Goal: Task Accomplishment & Management: Use online tool/utility

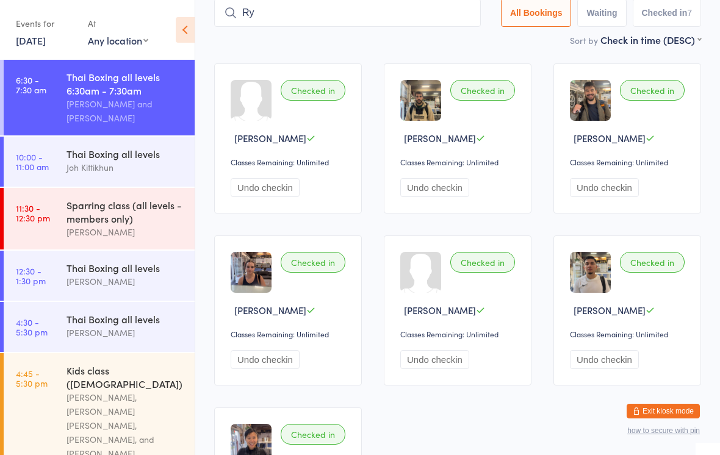
type input "R"
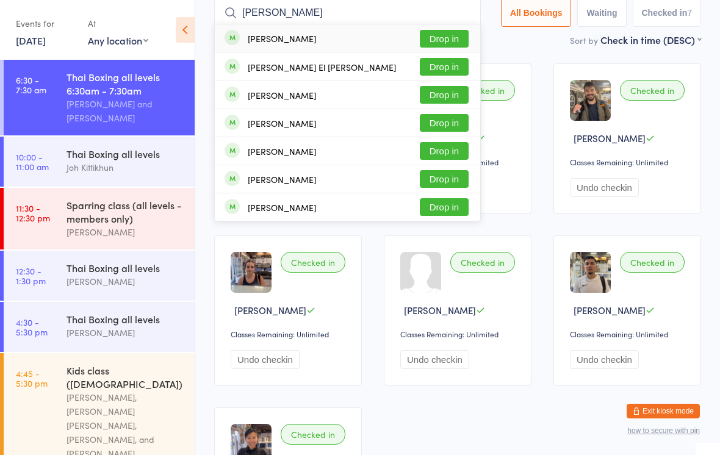
type input "[PERSON_NAME]"
click at [451, 34] on button "Drop in" at bounding box center [444, 39] width 49 height 18
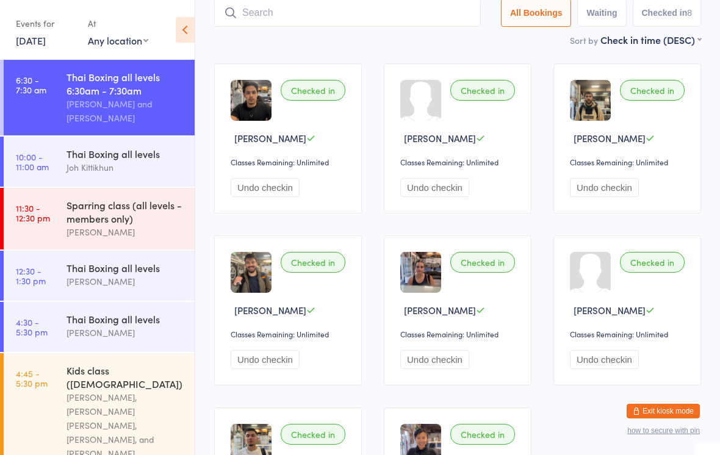
click at [128, 160] on div "Thai Boxing all levels" at bounding box center [126, 153] width 118 height 13
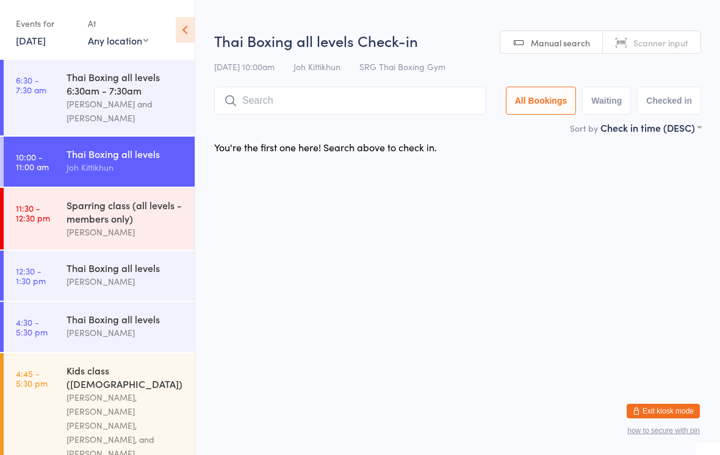
click at [390, 100] on input "search" at bounding box center [350, 101] width 272 height 28
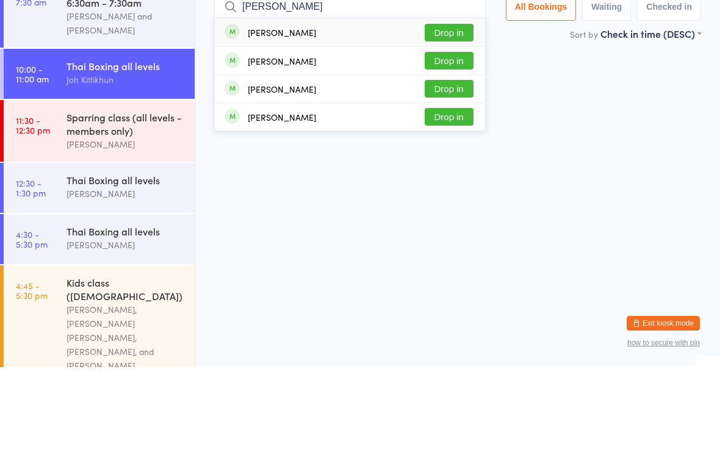
type input "[PERSON_NAME]"
click at [453, 140] on button "Drop in" at bounding box center [449, 149] width 49 height 18
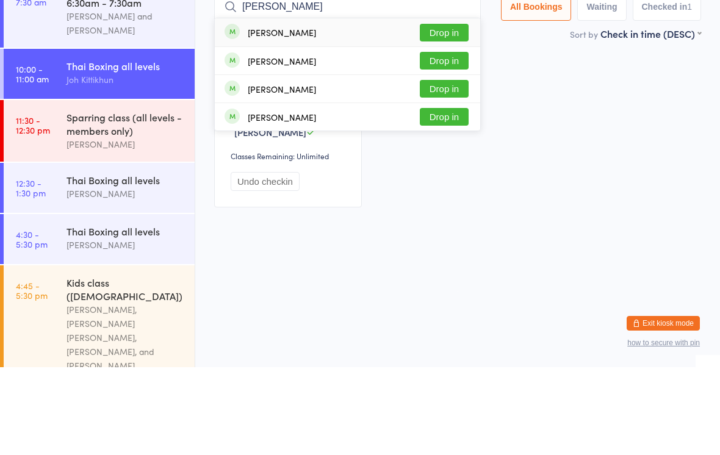
type input "[PERSON_NAME]"
click at [430, 140] on button "Drop in" at bounding box center [444, 149] width 49 height 18
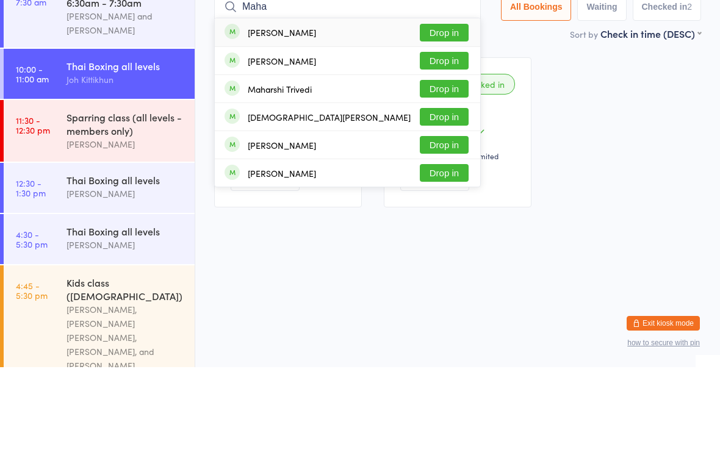
type input "Maha"
click at [452, 168] on button "Drop in" at bounding box center [444, 177] width 49 height 18
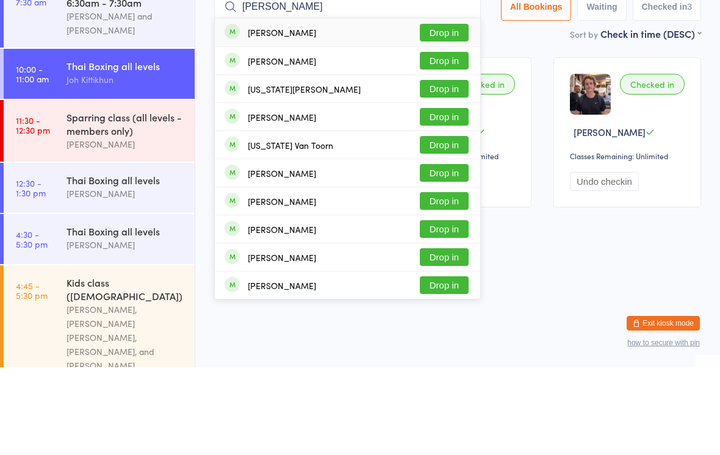
type input "[PERSON_NAME]"
click at [437, 112] on button "Drop in" at bounding box center [444, 121] width 49 height 18
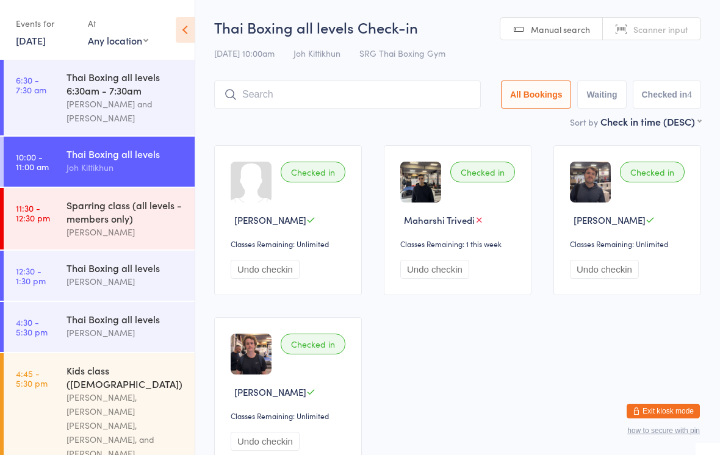
click at [269, 82] on input "search" at bounding box center [347, 95] width 267 height 28
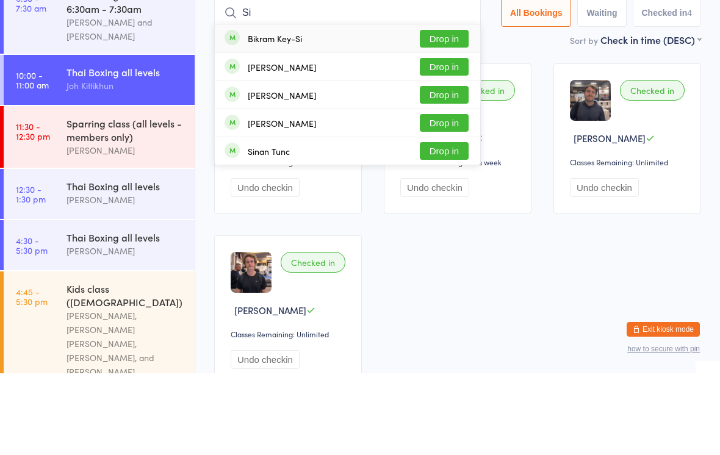
type input "Si"
click at [428, 140] on button "Drop in" at bounding box center [444, 149] width 49 height 18
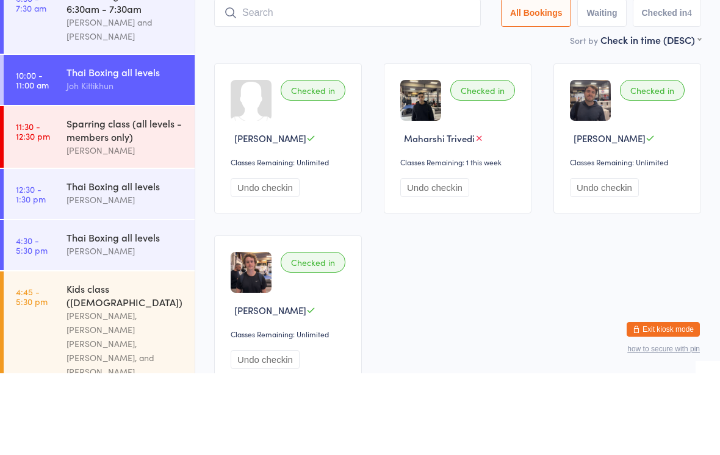
scroll to position [82, 0]
